Goal: Browse casually: Explore the website without a specific task or goal

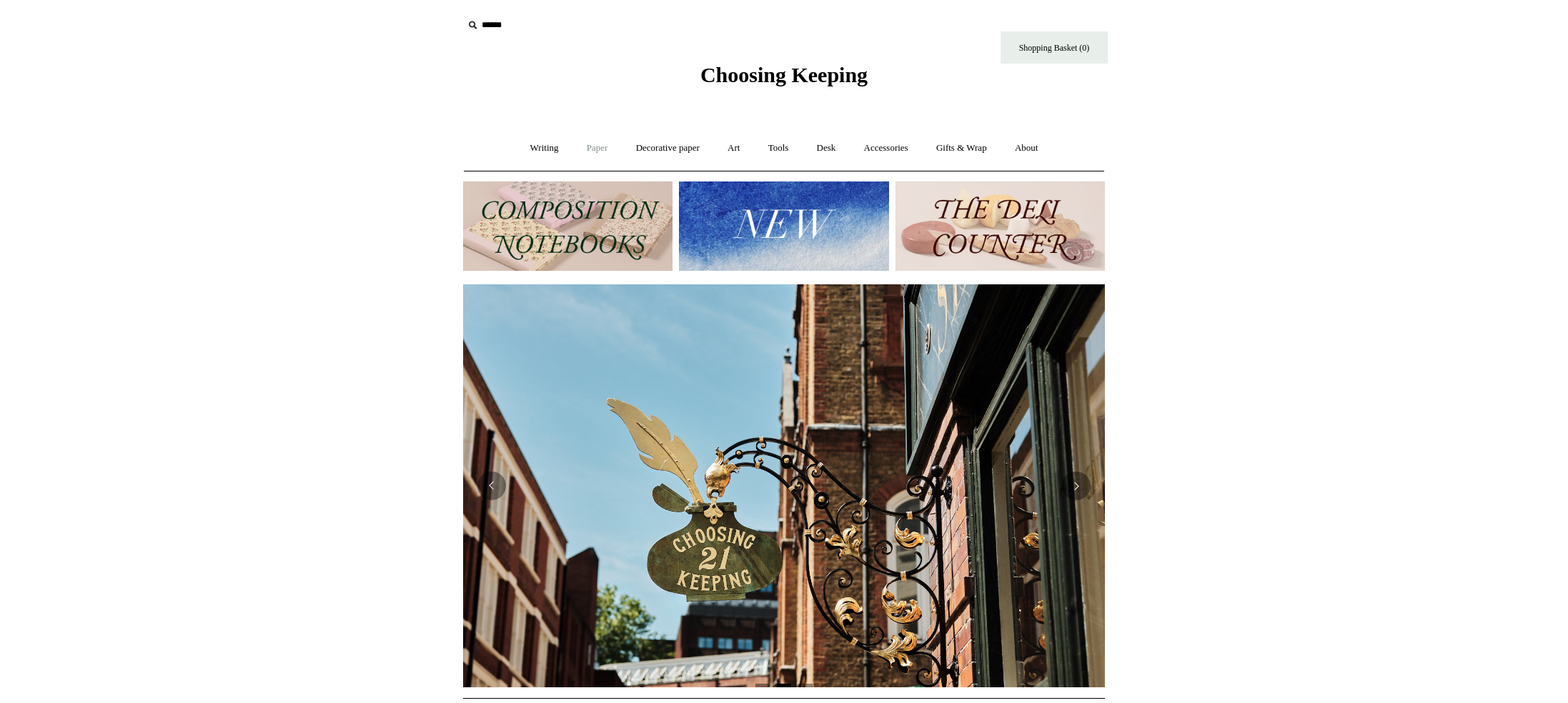
click at [578, 147] on link "Paper +" at bounding box center [596, 148] width 47 height 38
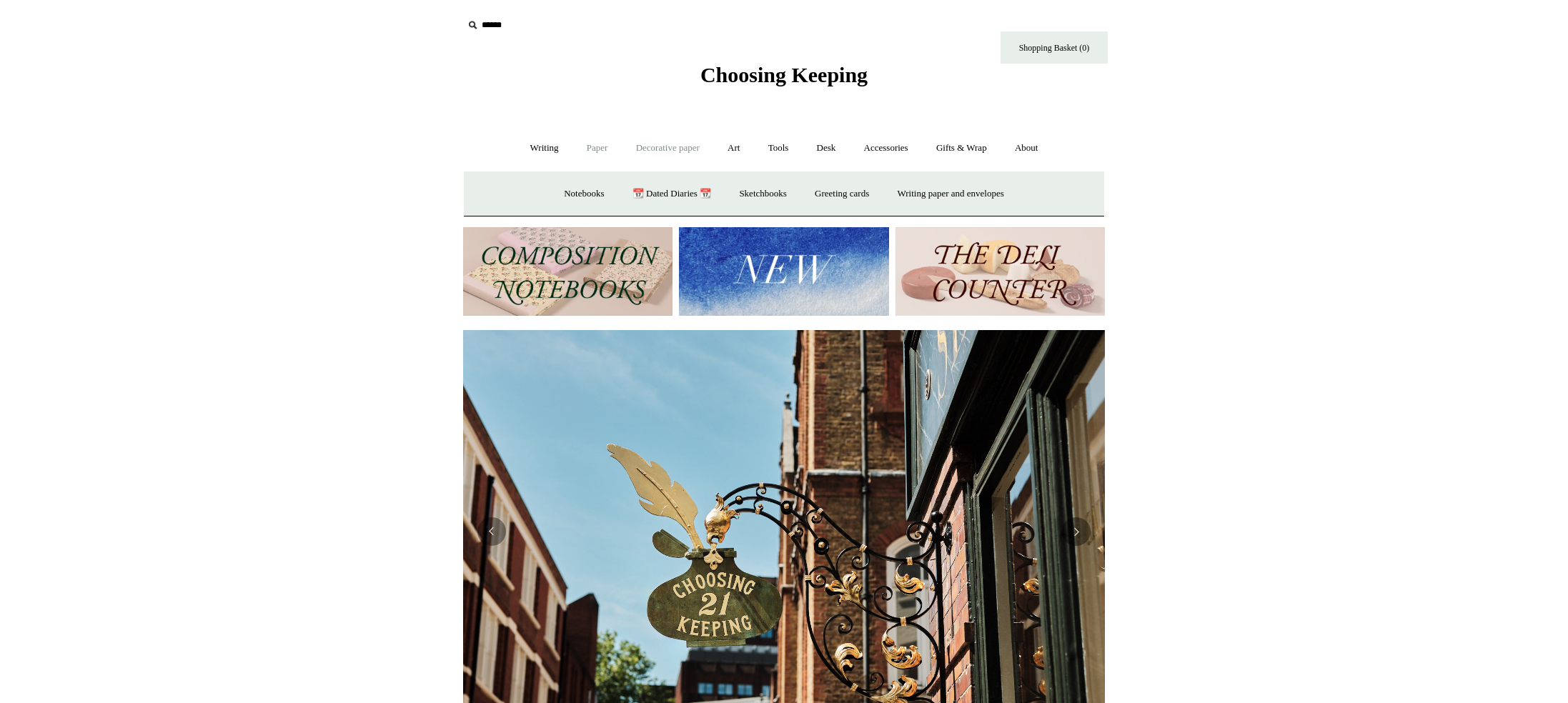
click at [673, 148] on link "Decorative paper +" at bounding box center [667, 148] width 89 height 38
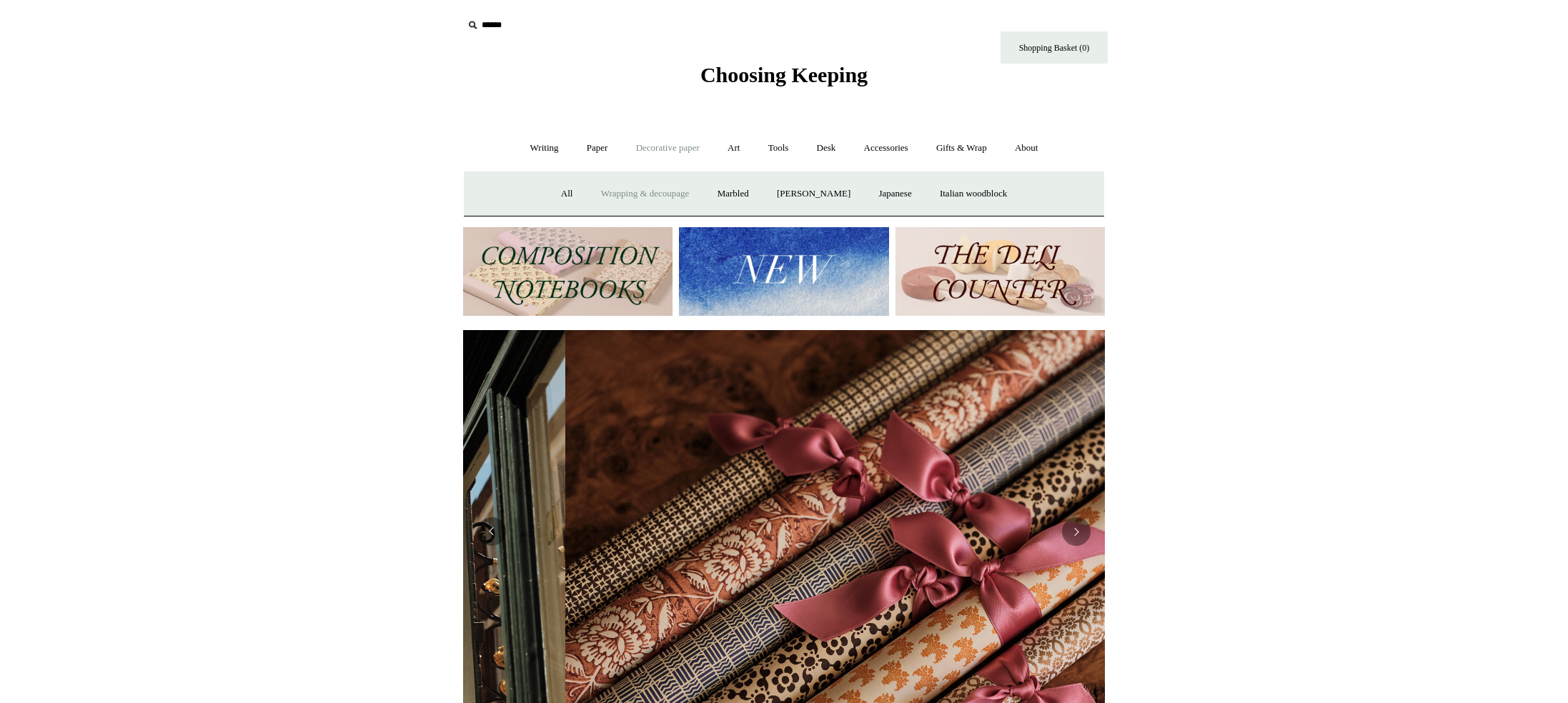
scroll to position [0, 1283]
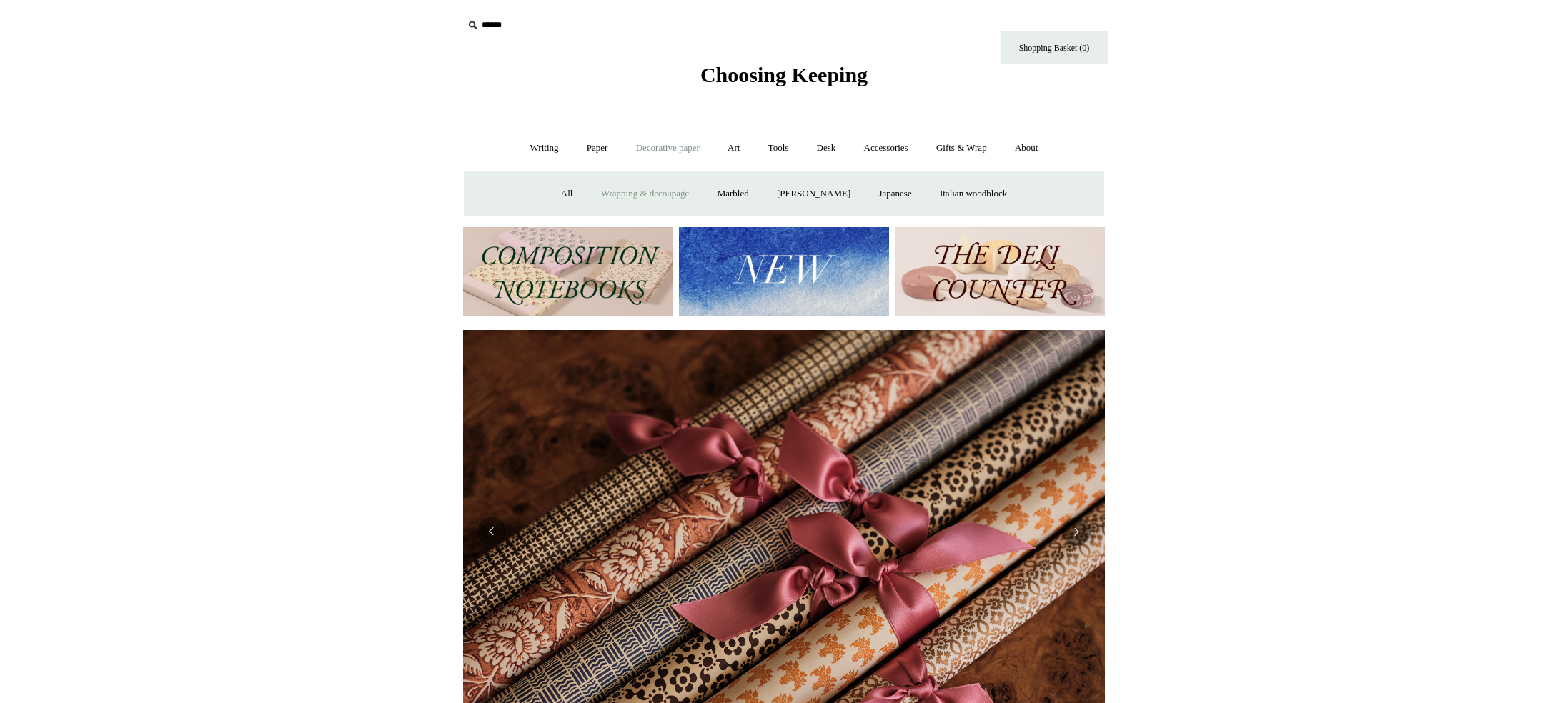
click at [628, 196] on link "Wrapping & decoupage" at bounding box center [645, 193] width 115 height 38
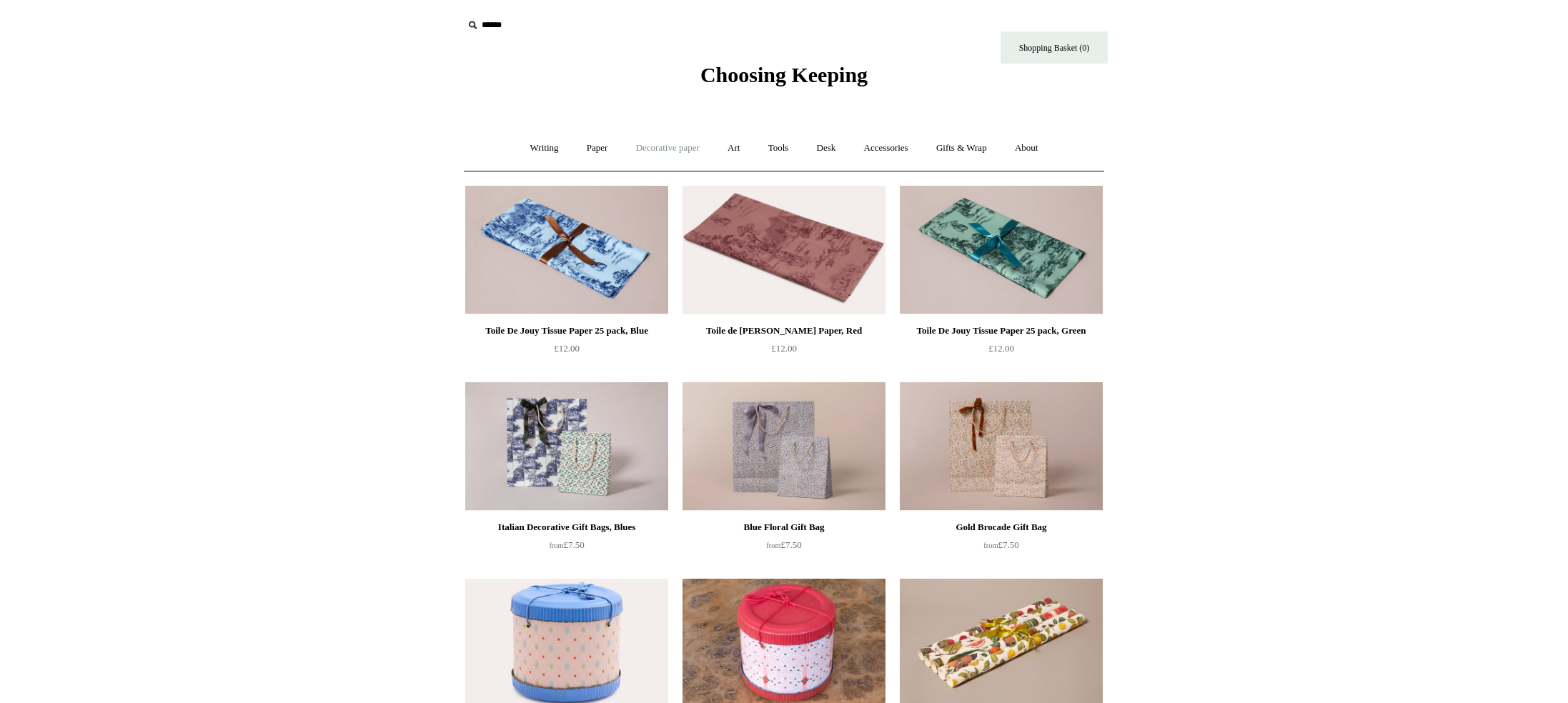
click at [662, 146] on link "Decorative paper +" at bounding box center [667, 148] width 89 height 38
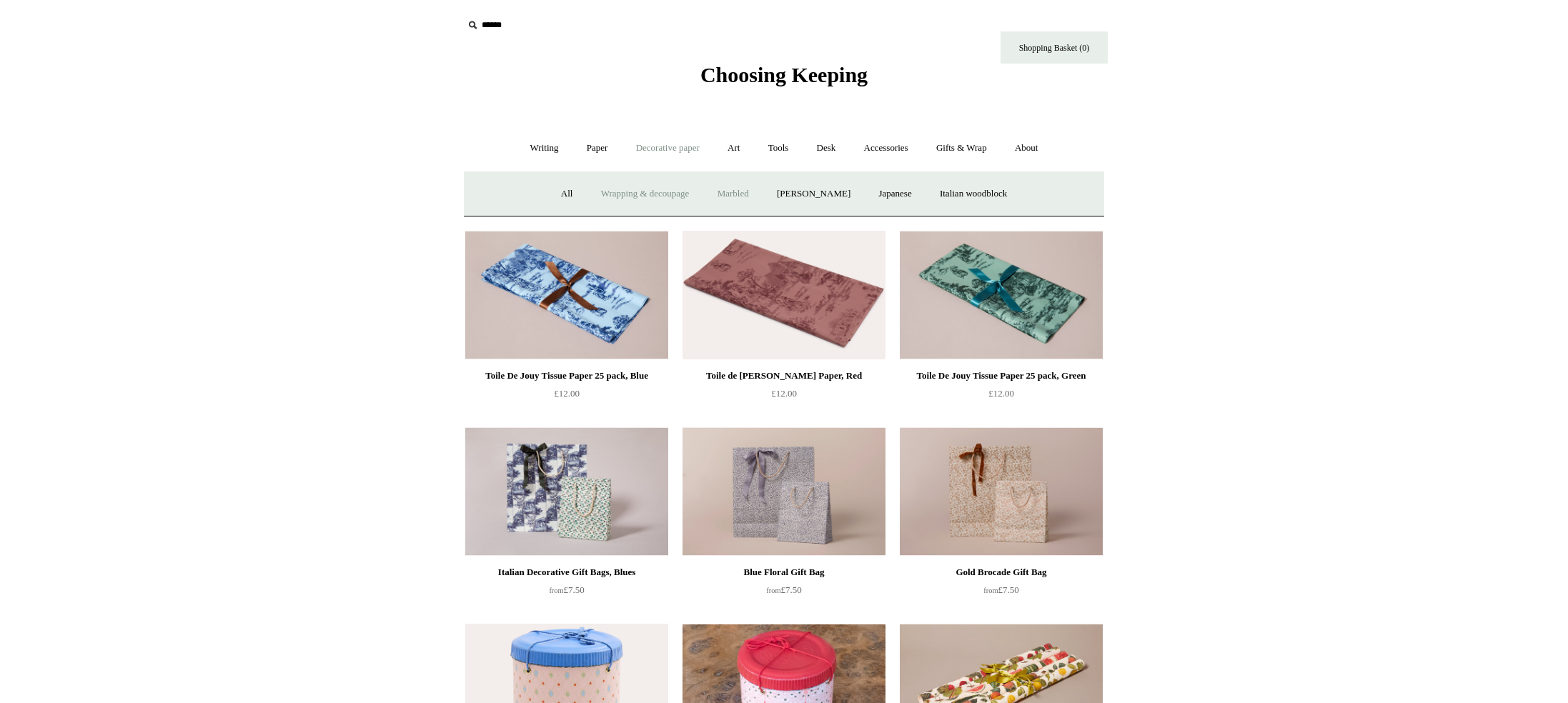
click at [739, 189] on link "Marbled" at bounding box center [733, 193] width 57 height 38
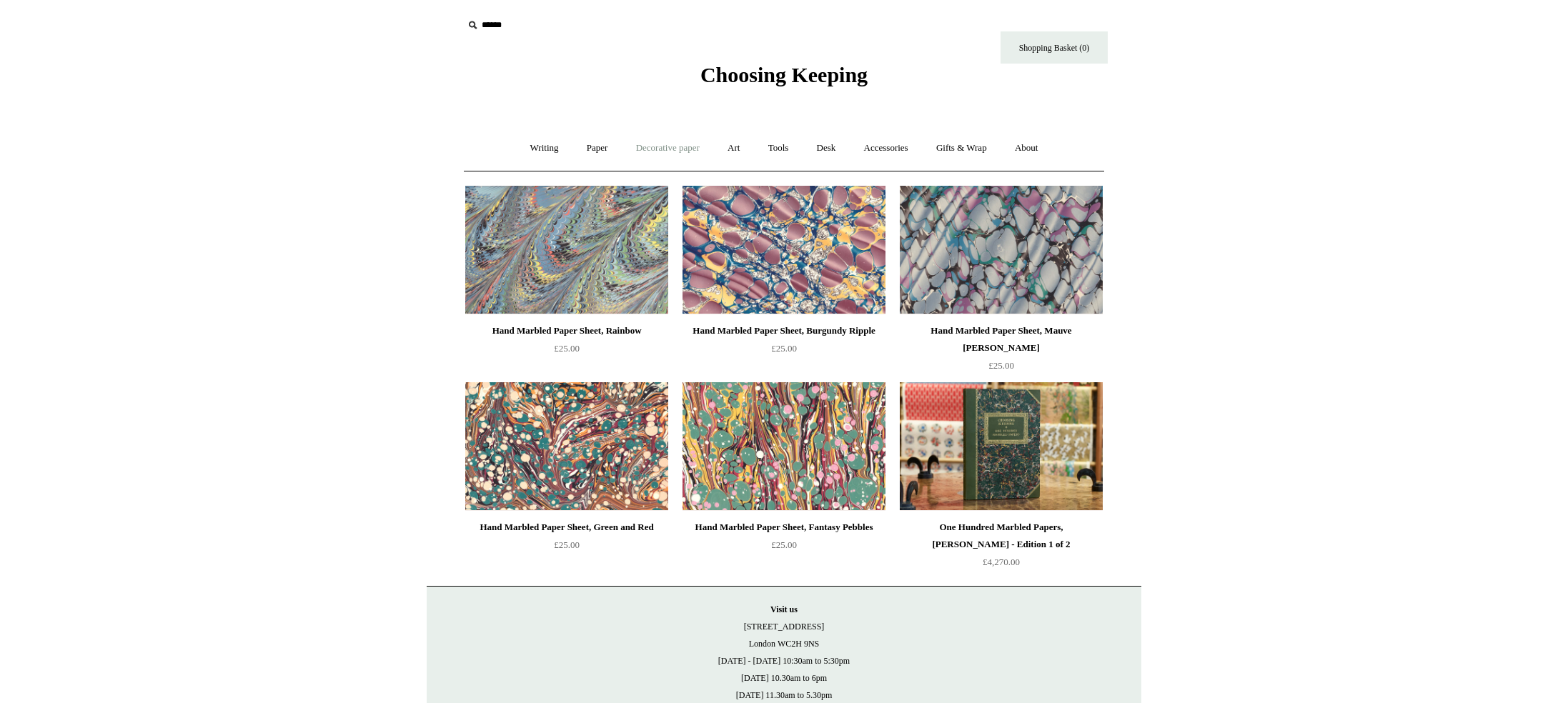
click at [680, 152] on link "Decorative paper +" at bounding box center [667, 148] width 89 height 38
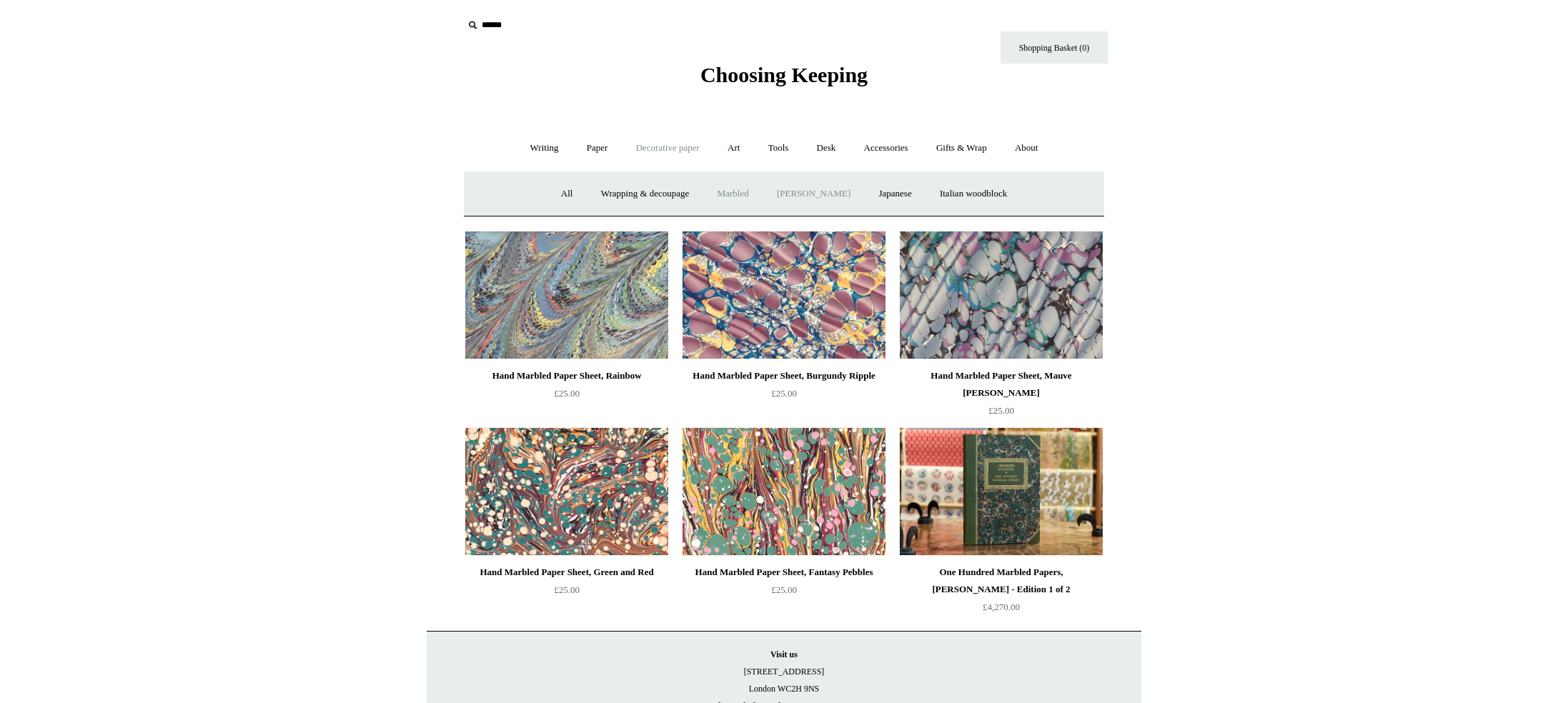
click at [836, 196] on link "[PERSON_NAME]" at bounding box center [814, 193] width 100 height 38
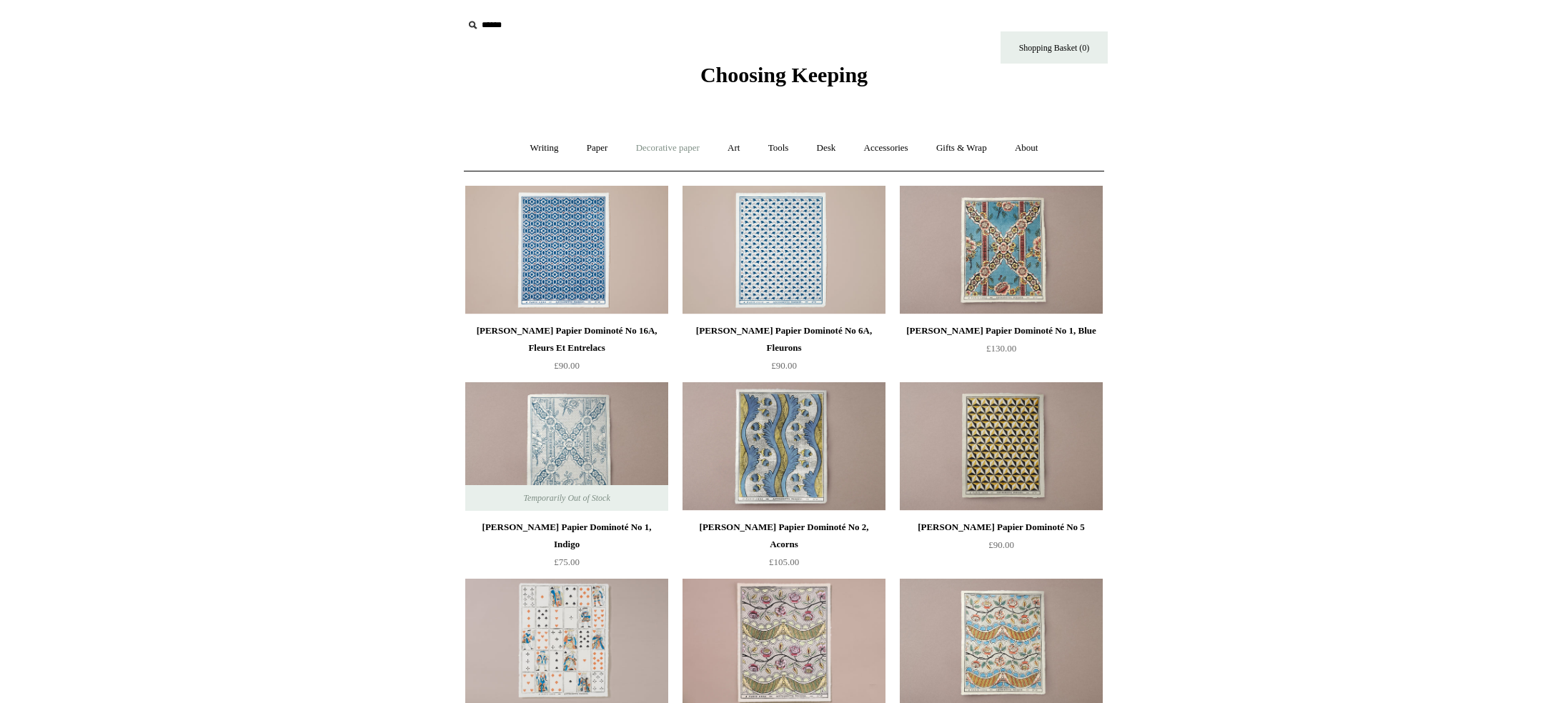
click at [659, 142] on link "Decorative paper +" at bounding box center [667, 148] width 89 height 38
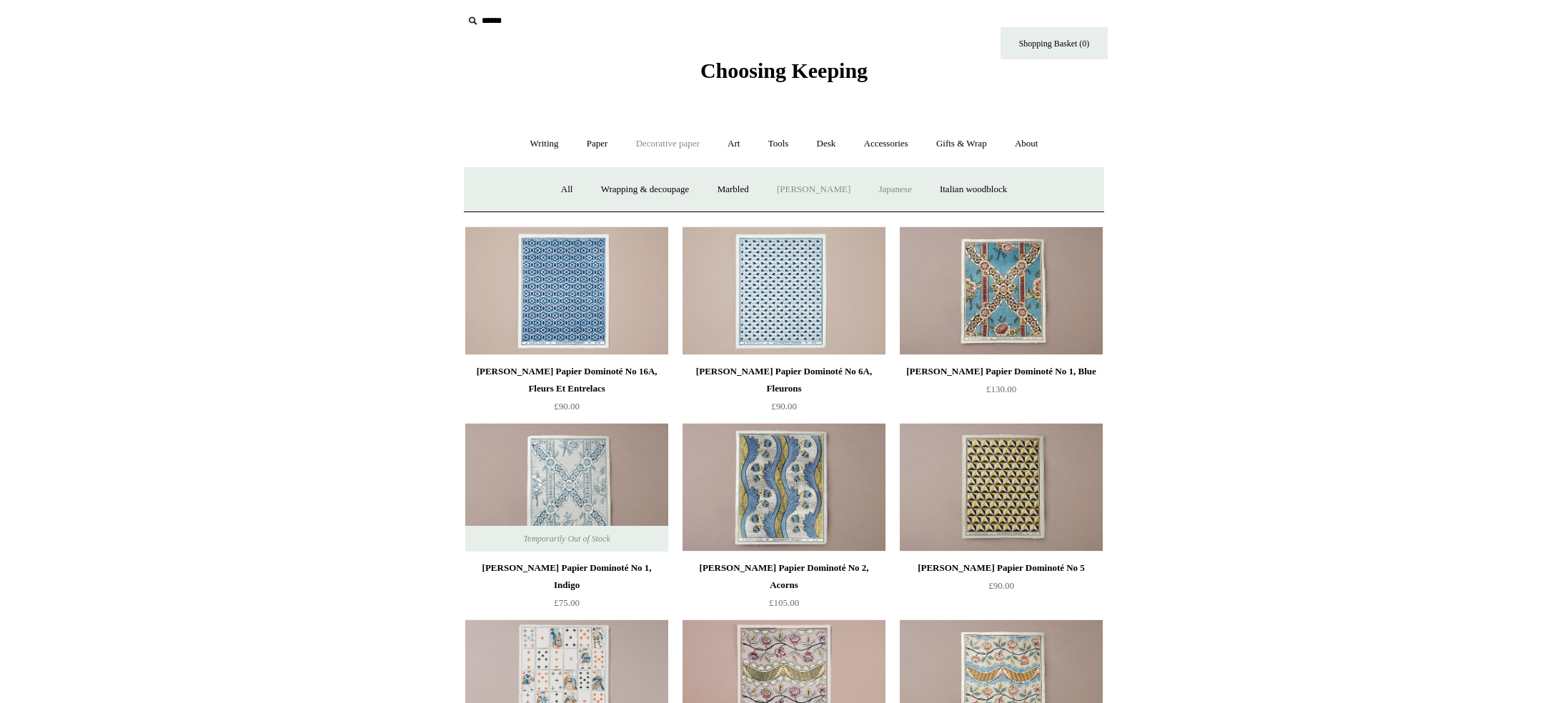
scroll to position [3, 0]
click at [903, 192] on link "Japanese" at bounding box center [895, 191] width 58 height 38
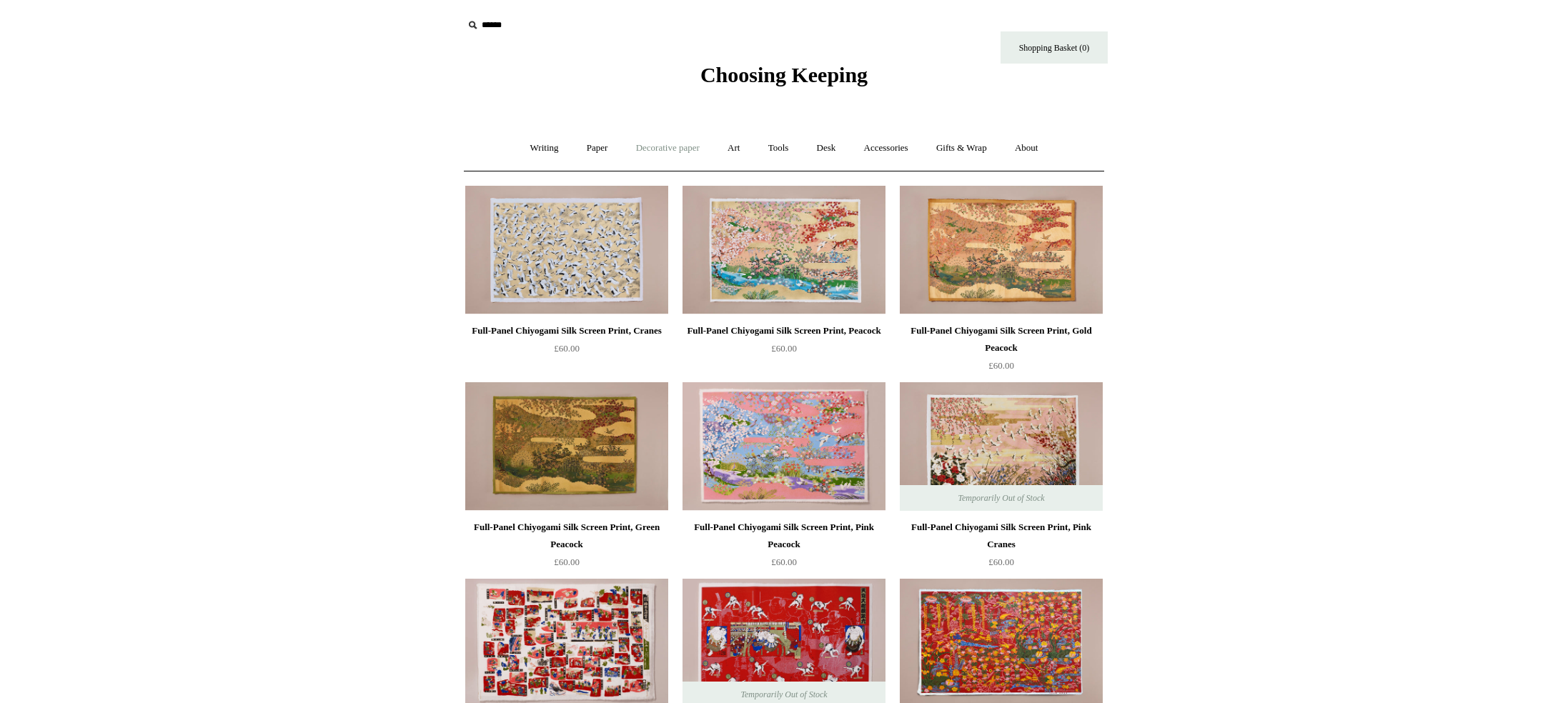
click at [659, 150] on link "Decorative paper +" at bounding box center [667, 148] width 89 height 38
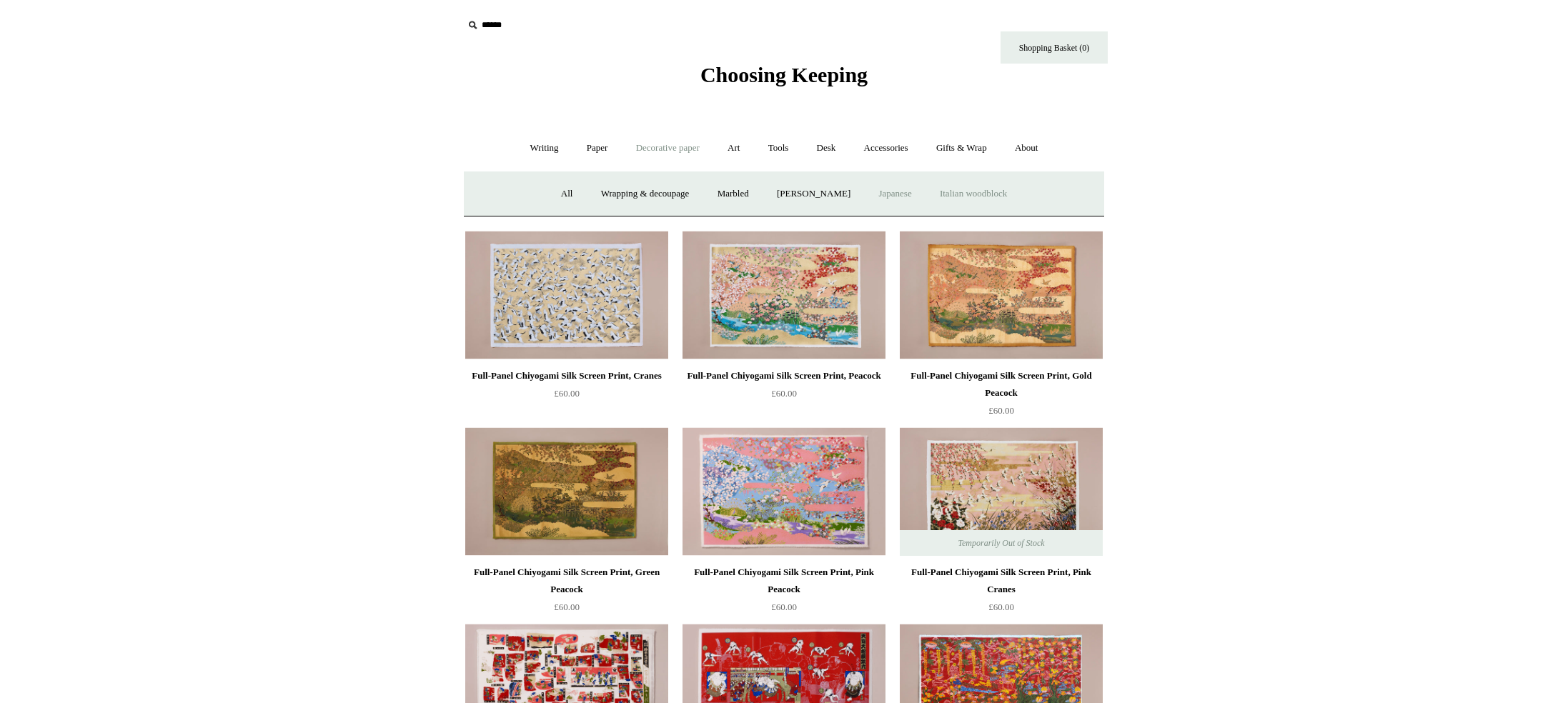
click at [979, 197] on link "Italian woodblock" at bounding box center [972, 193] width 93 height 38
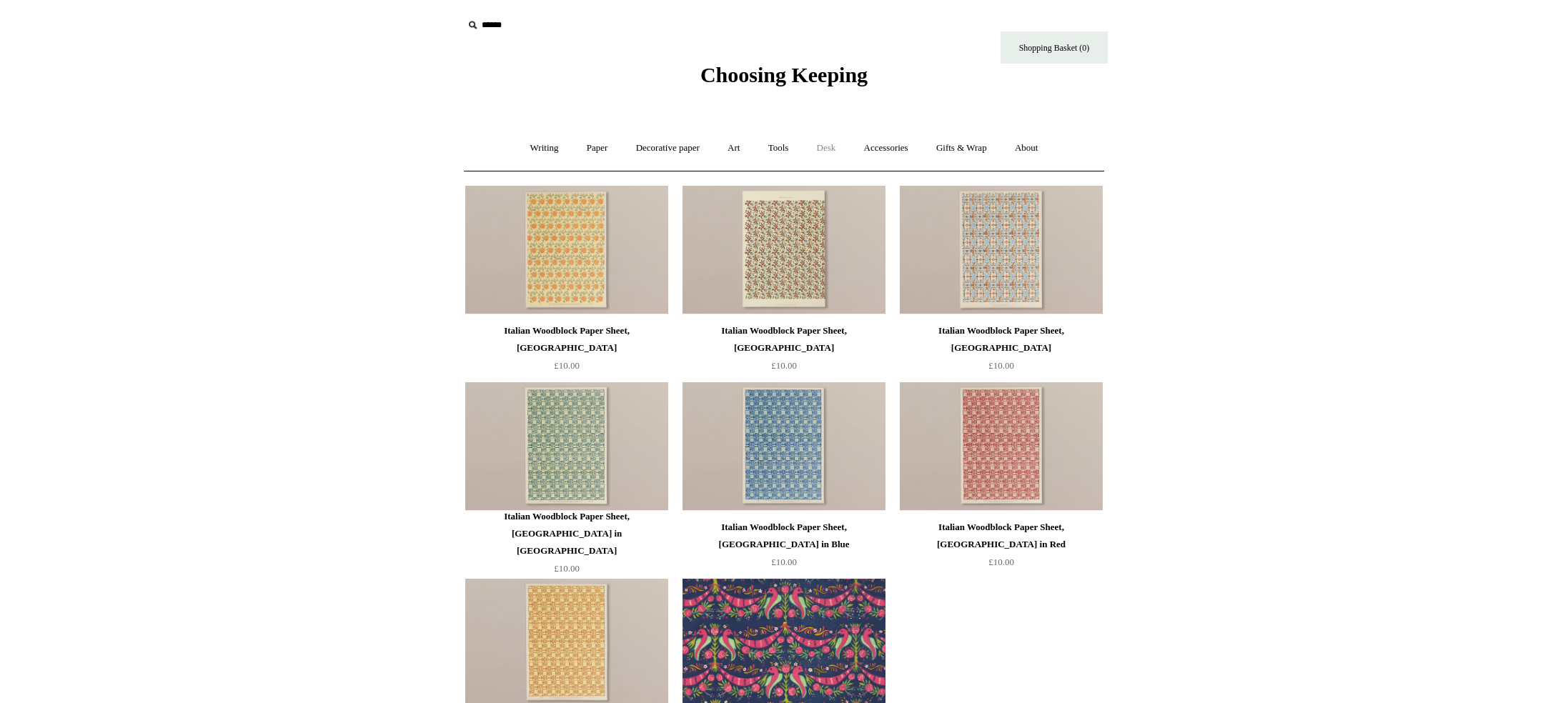
click at [833, 146] on link "Desk +" at bounding box center [826, 148] width 45 height 38
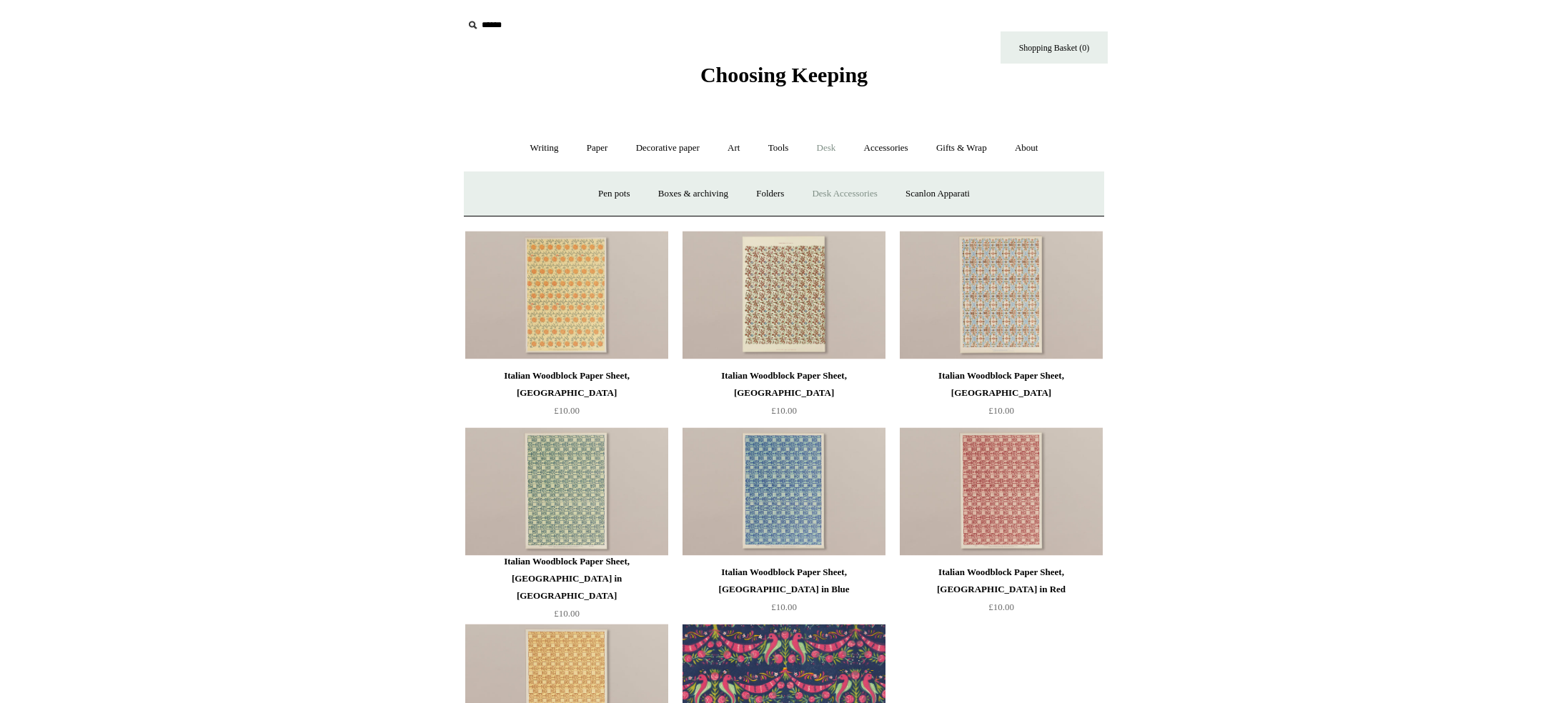
click at [852, 193] on link "Desk Accessories" at bounding box center [844, 193] width 91 height 38
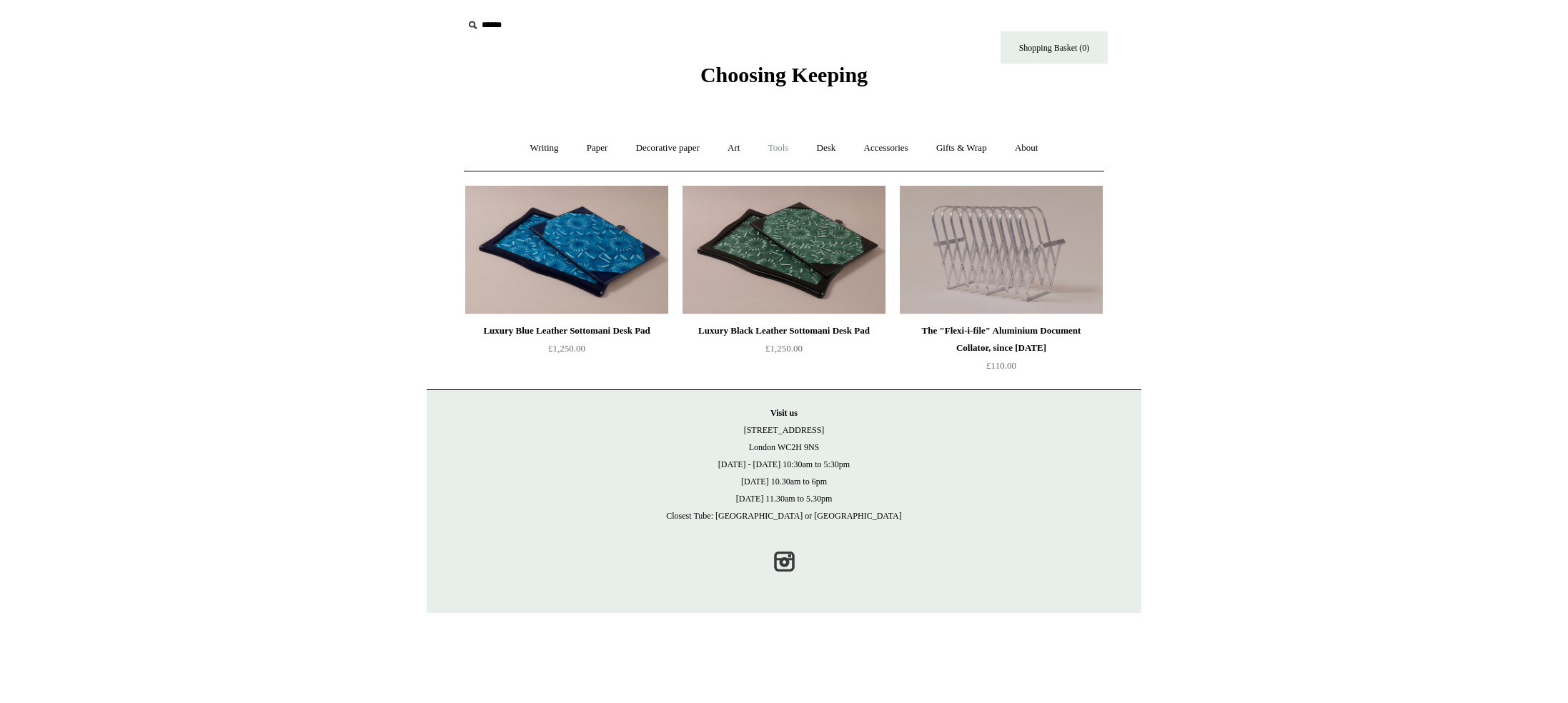
click at [781, 148] on link "Tools +" at bounding box center [778, 148] width 47 height 38
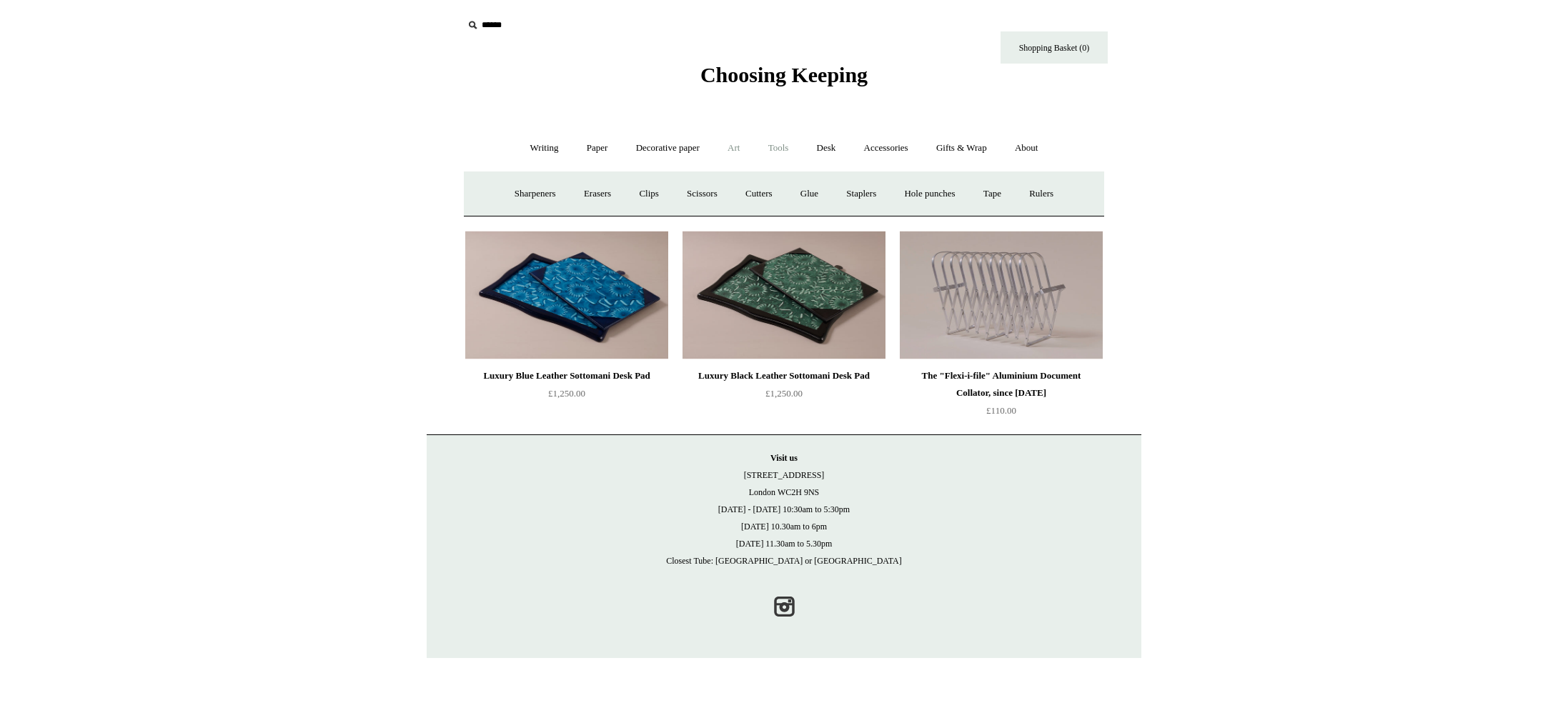
click at [732, 150] on link "Art +" at bounding box center [733, 148] width 38 height 38
click at [669, 148] on link "Decorative paper +" at bounding box center [667, 148] width 89 height 38
click at [589, 145] on link "Paper +" at bounding box center [596, 148] width 47 height 38
click at [923, 191] on link "Writing paper and envelopes +" at bounding box center [951, 193] width 132 height 38
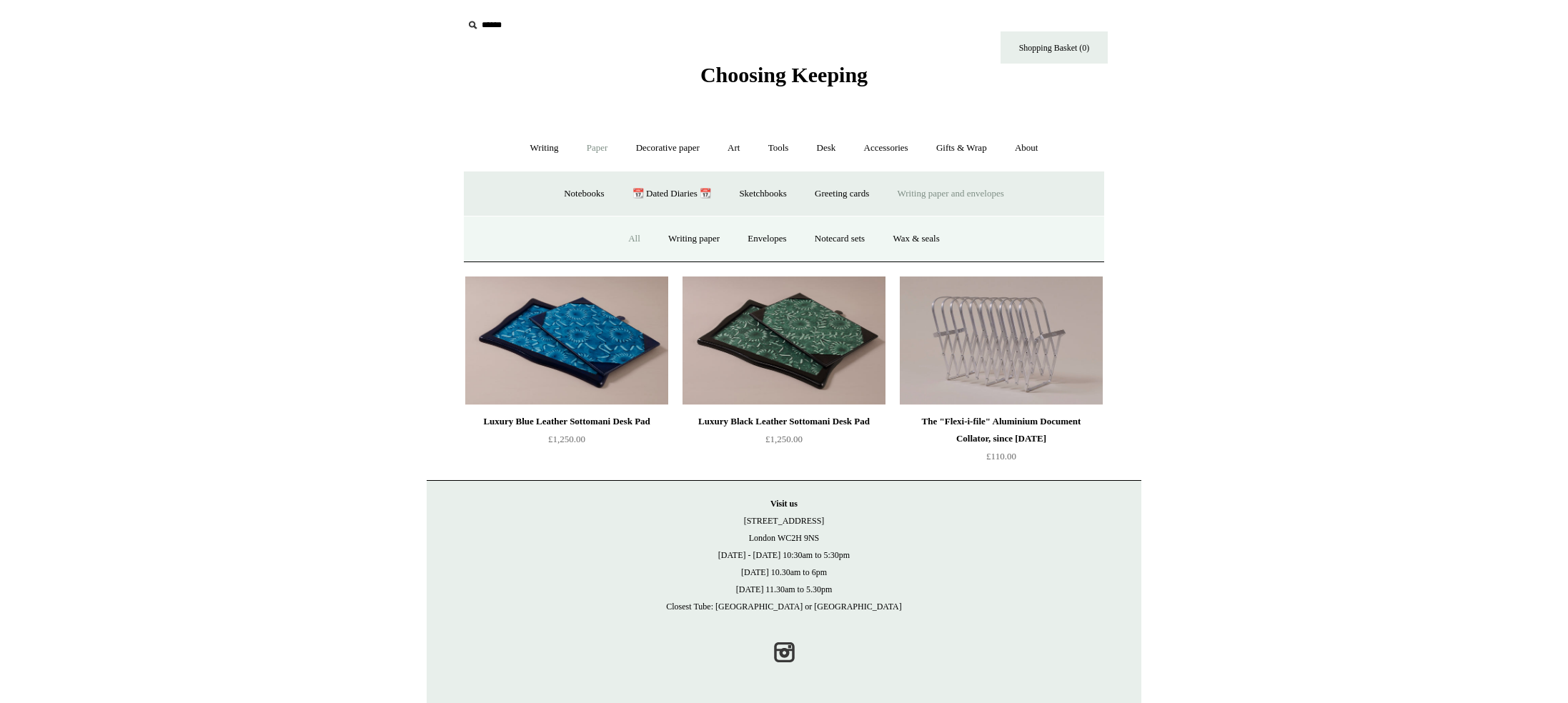
click at [622, 238] on link "All" at bounding box center [634, 238] width 38 height 38
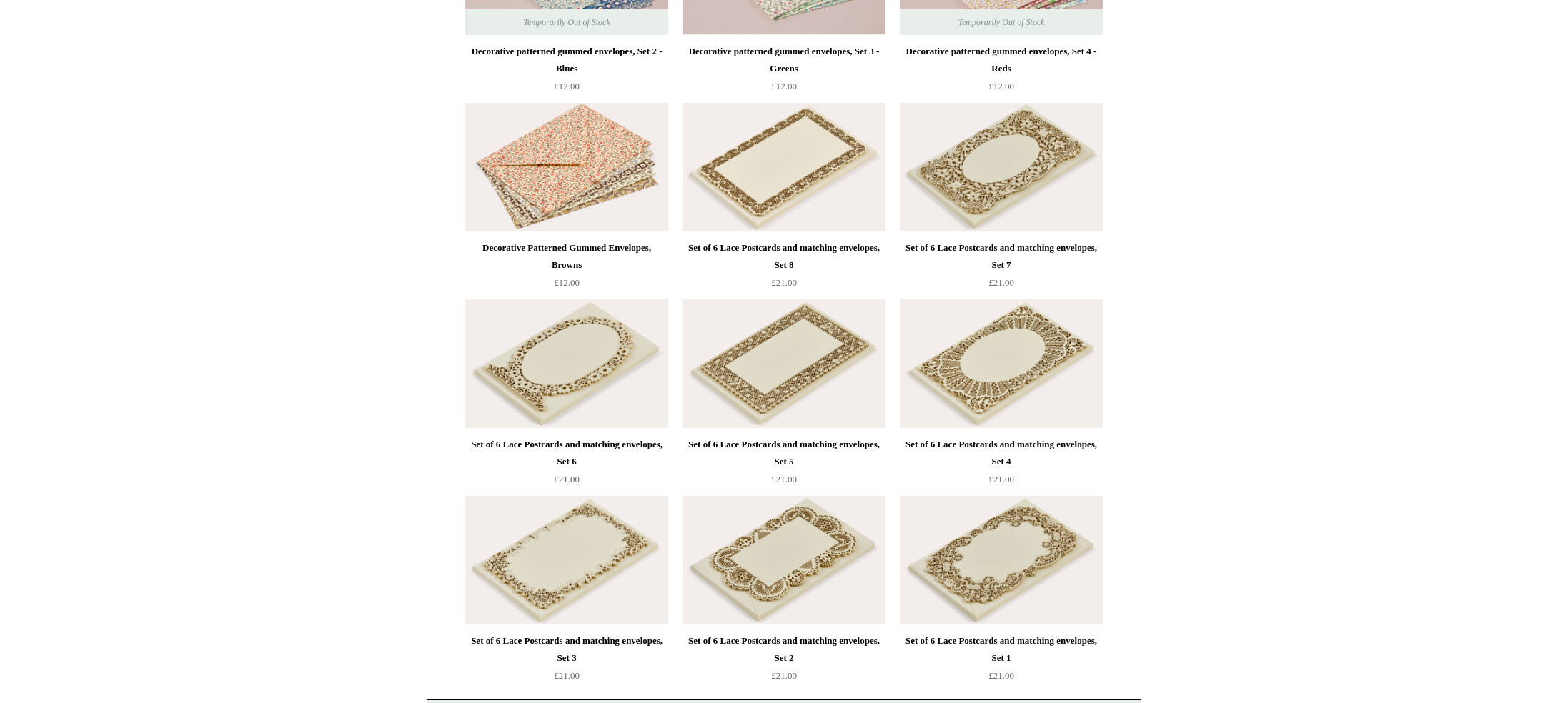
scroll to position [2267, 0]
